Goal: Task Accomplishment & Management: Complete application form

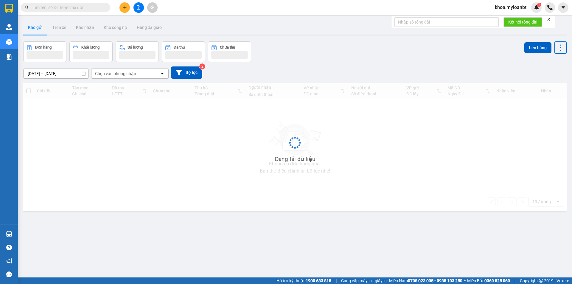
click at [126, 12] on button at bounding box center [124, 7] width 10 height 10
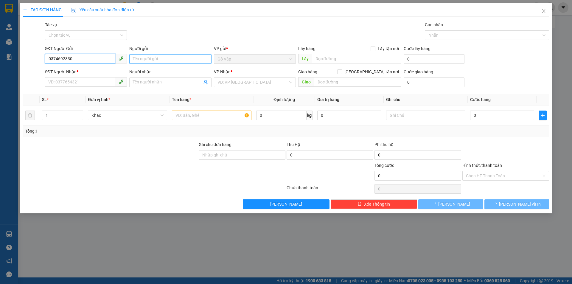
type input "0374692330"
click at [147, 55] on input "Người gửi" at bounding box center [170, 59] width 82 height 10
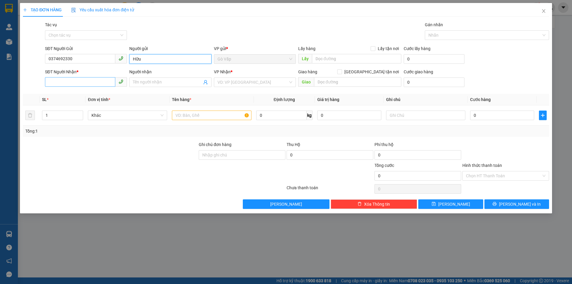
type input "Hữu"
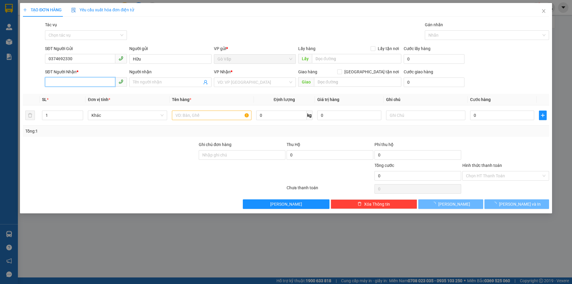
click at [93, 82] on input "SĐT Người Nhận *" at bounding box center [80, 82] width 70 height 10
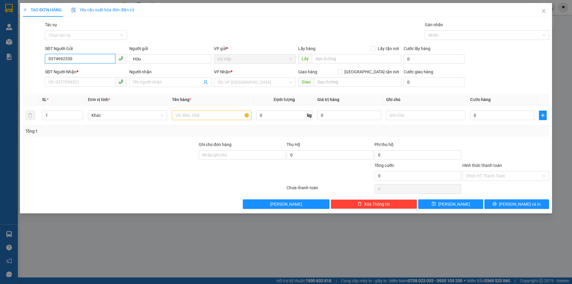
click at [85, 56] on input "0374692330" at bounding box center [80, 59] width 70 height 10
click at [71, 82] on input "SĐT Người Nhận *" at bounding box center [80, 82] width 70 height 10
paste input "0374692330"
type input "0374692330"
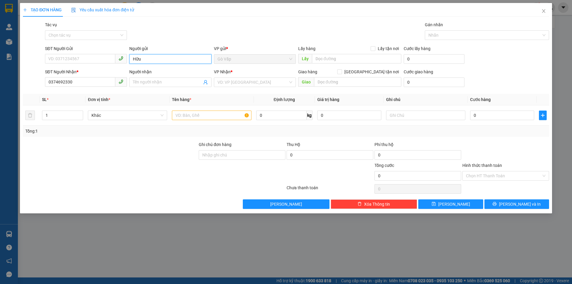
click at [149, 60] on input "Hữu" at bounding box center [170, 59] width 82 height 10
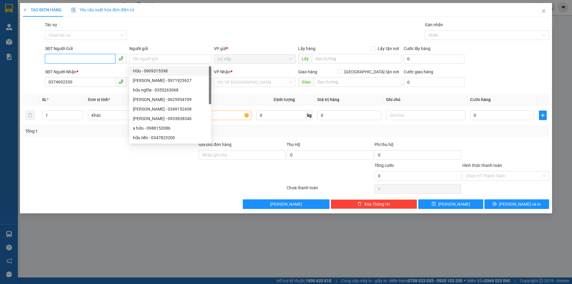
click at [86, 58] on input "SĐT Người Gửi" at bounding box center [80, 59] width 70 height 10
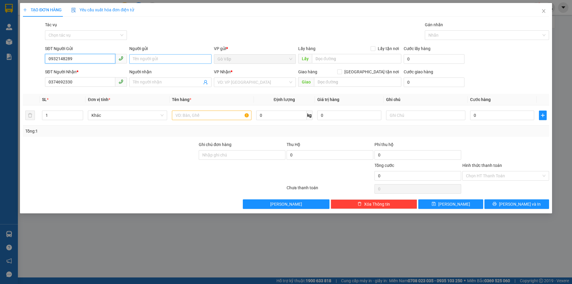
type input "0932148289"
click at [138, 60] on input "Người gửi" at bounding box center [170, 59] width 82 height 10
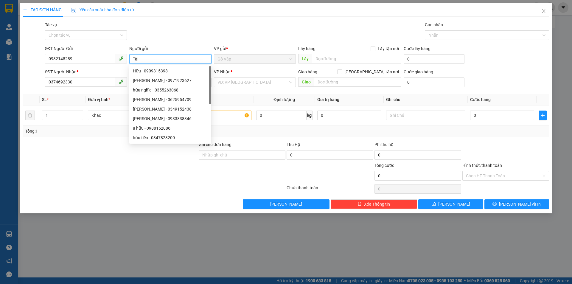
type input "Tài"
click at [172, 35] on div "Gói vận chuyển * Tiêu chuẩn Tác vụ Chọn tác vụ Gán nhãn Nhãn" at bounding box center [297, 31] width 506 height 21
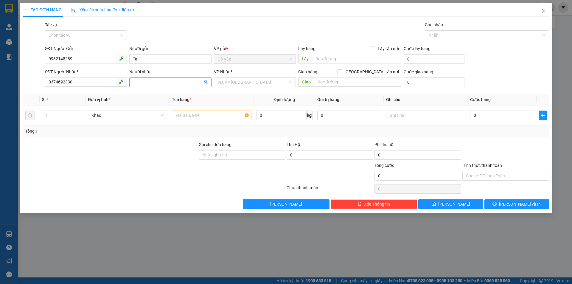
click at [153, 84] on input "Người nhận" at bounding box center [167, 82] width 69 height 7
paste input "Hữu"
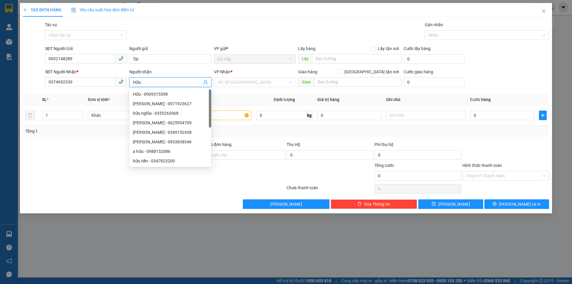
type input "Hữu"
click at [218, 28] on div "Gói vận chuyển * Tiêu chuẩn Tác vụ Chọn tác vụ Gán nhãn Nhãn" at bounding box center [297, 31] width 506 height 21
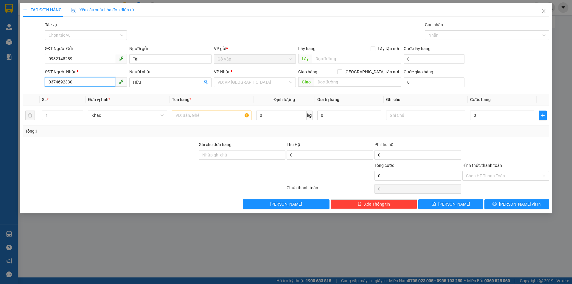
click at [88, 86] on input "0374692330" at bounding box center [80, 82] width 70 height 10
click at [243, 87] on div "VP Nhận * VD: VP [GEOGRAPHIC_DATA]" at bounding box center [255, 79] width 82 height 21
click at [243, 85] on input "search" at bounding box center [252, 82] width 71 height 9
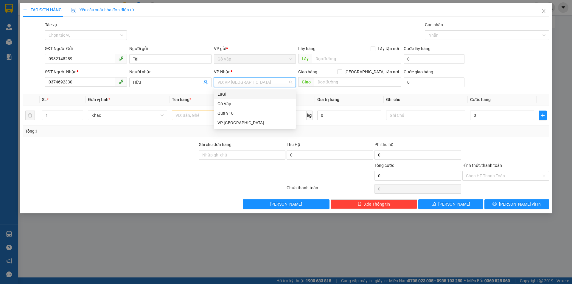
click at [240, 91] on div "LaGi" at bounding box center [254, 94] width 75 height 7
click at [182, 116] on input "text" at bounding box center [211, 116] width 79 height 10
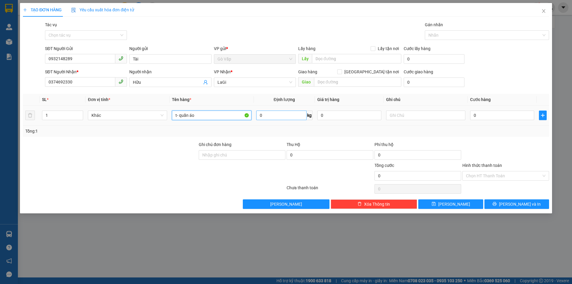
type input "t- quần áo"
click at [287, 117] on input "0" at bounding box center [281, 116] width 50 height 10
type input "23"
click at [465, 140] on div "Transit Pickup Surcharge Ids Transit Deliver Surcharge Ids Transit Deliver Surc…" at bounding box center [286, 114] width 526 height 187
click at [477, 120] on div "0" at bounding box center [502, 115] width 64 height 12
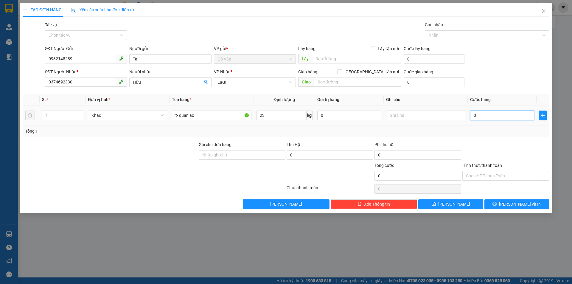
click at [480, 115] on input "0" at bounding box center [502, 116] width 64 height 10
type input "8"
type input "80"
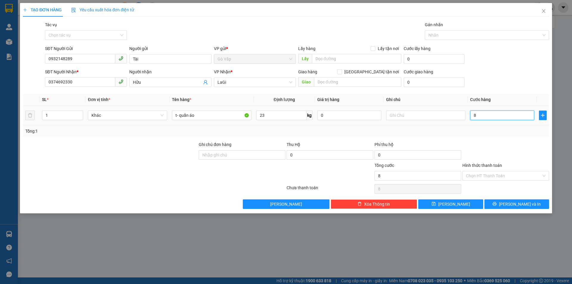
type input "80"
type input "80.000"
click at [485, 133] on div "Tổng: 1" at bounding box center [285, 131] width 521 height 7
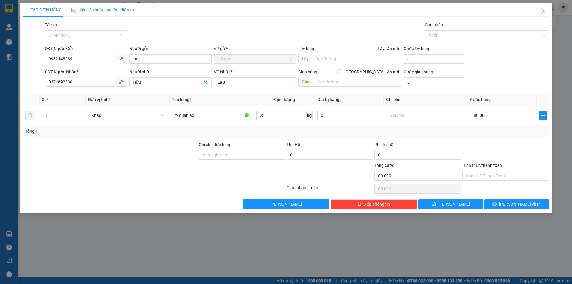
click at [488, 142] on div at bounding box center [506, 151] width 88 height 21
click at [499, 174] on input "Hình thức thanh toán" at bounding box center [503, 175] width 75 height 9
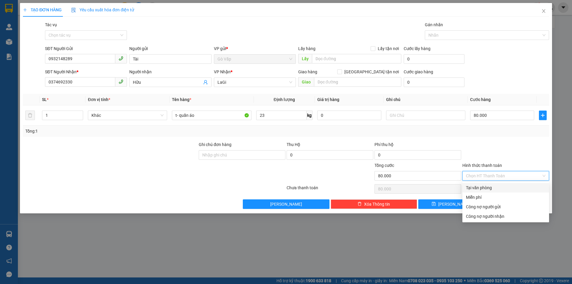
click at [502, 188] on div "Tại văn phòng" at bounding box center [506, 187] width 80 height 7
type input "0"
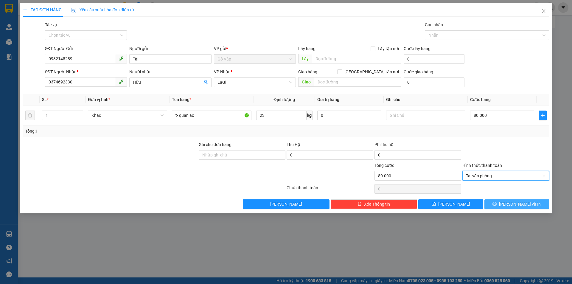
click at [508, 201] on button "[PERSON_NAME] và In" at bounding box center [516, 204] width 65 height 10
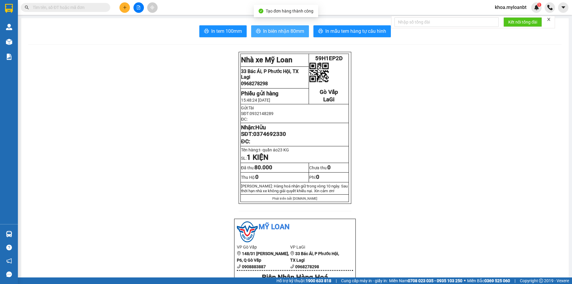
click at [281, 29] on span "In biên nhận 80mm" at bounding box center [283, 30] width 41 height 7
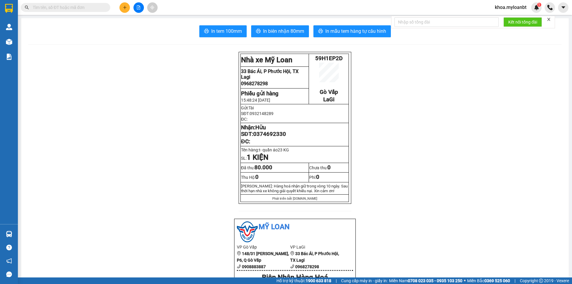
click at [346, 36] on button "In mẫu tem hàng tự cấu hình" at bounding box center [351, 31] width 77 height 12
